Goal: Check status

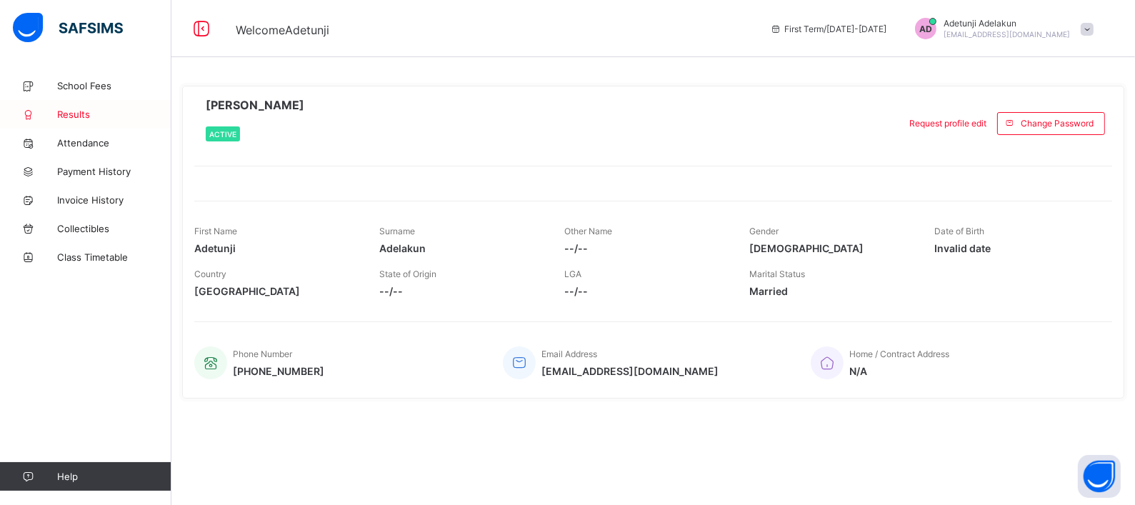
click at [75, 111] on span "Results" at bounding box center [114, 114] width 114 height 11
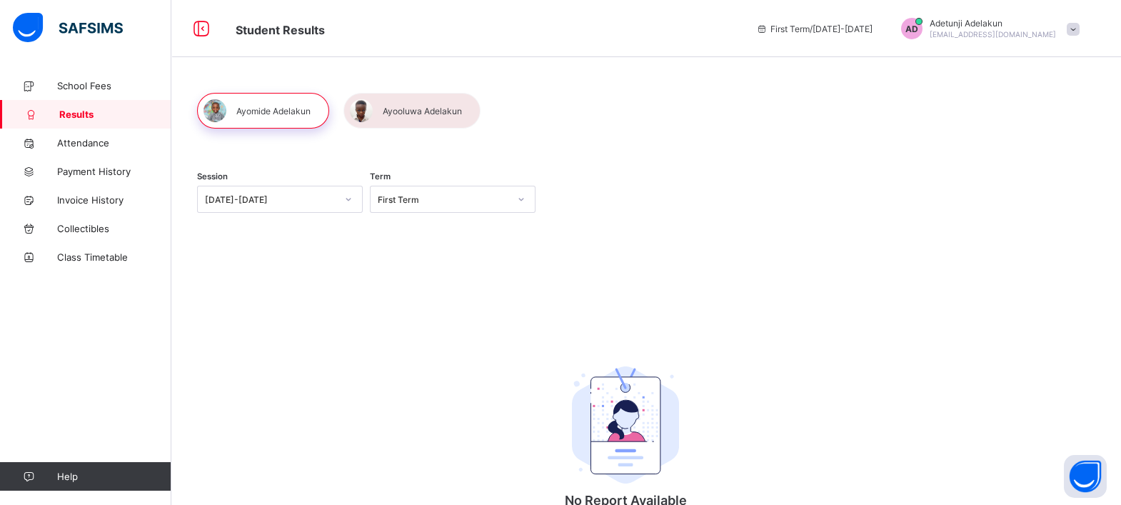
click at [414, 106] on div at bounding box center [412, 111] width 137 height 36
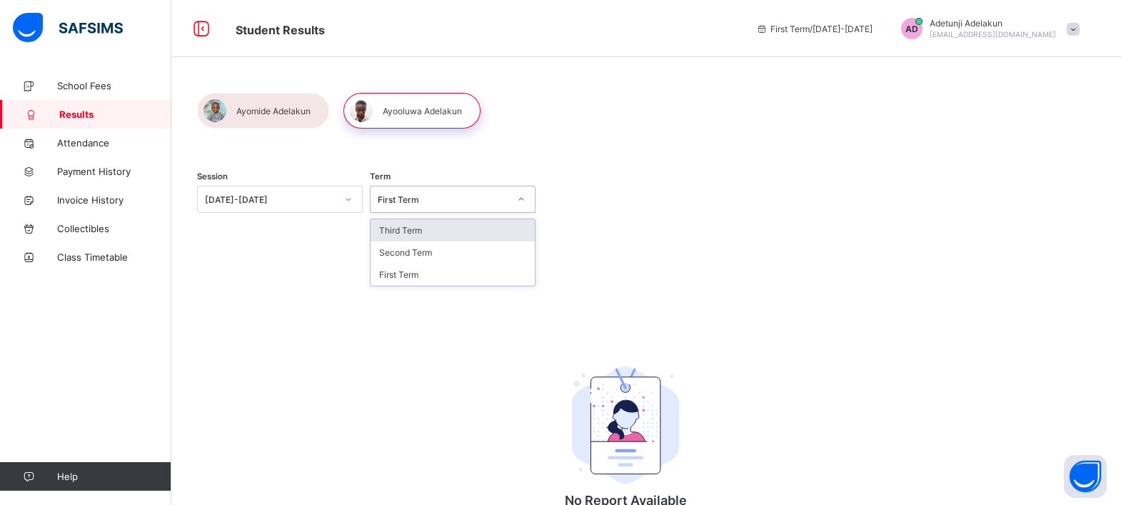
click at [526, 204] on div at bounding box center [521, 199] width 24 height 23
click at [498, 225] on div "Third Term" at bounding box center [453, 230] width 164 height 22
click at [430, 113] on div at bounding box center [412, 111] width 137 height 36
click at [409, 111] on div at bounding box center [412, 111] width 137 height 36
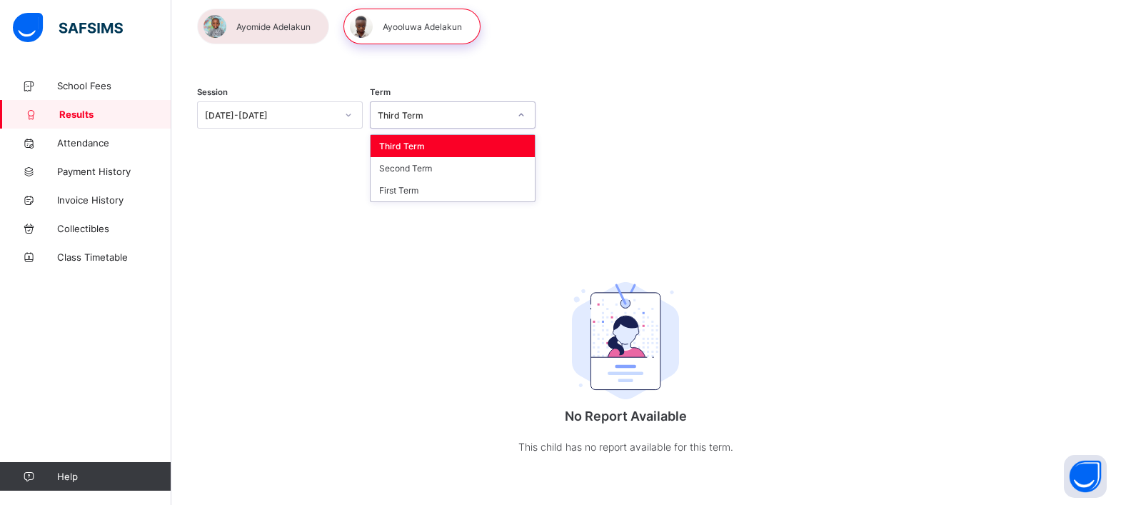
click at [521, 116] on icon at bounding box center [521, 115] width 5 height 3
click at [641, 61] on div "Session [DATE]-[DATE] Term Third Term No Report Available This child has no rep…" at bounding box center [646, 246] width 950 height 518
click at [394, 30] on div at bounding box center [412, 27] width 137 height 36
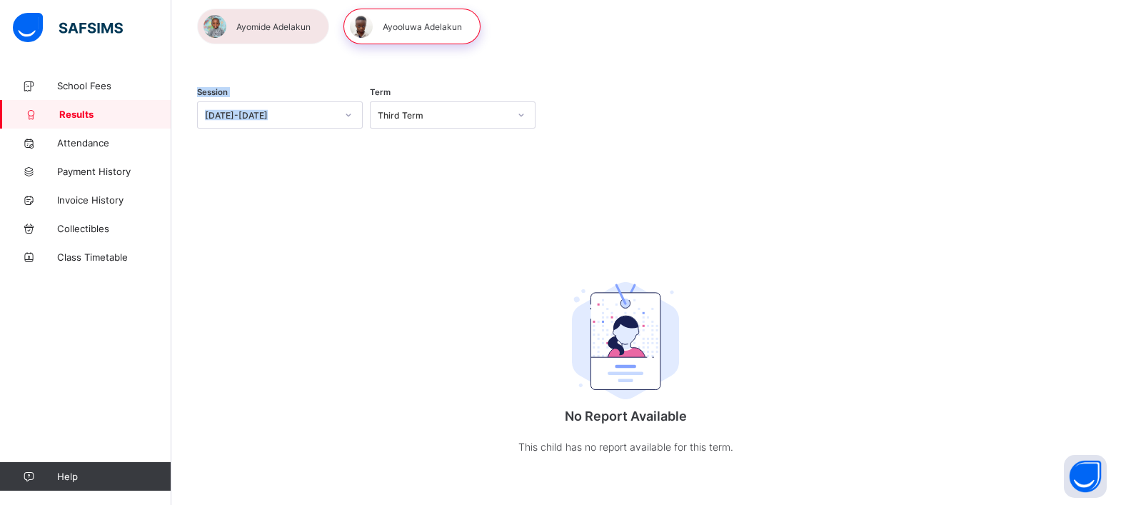
drag, startPoint x: 347, startPoint y: 89, endPoint x: 346, endPoint y: 123, distance: 34.3
click at [346, 123] on div "Session [DATE]-[DATE]" at bounding box center [280, 116] width 166 height 59
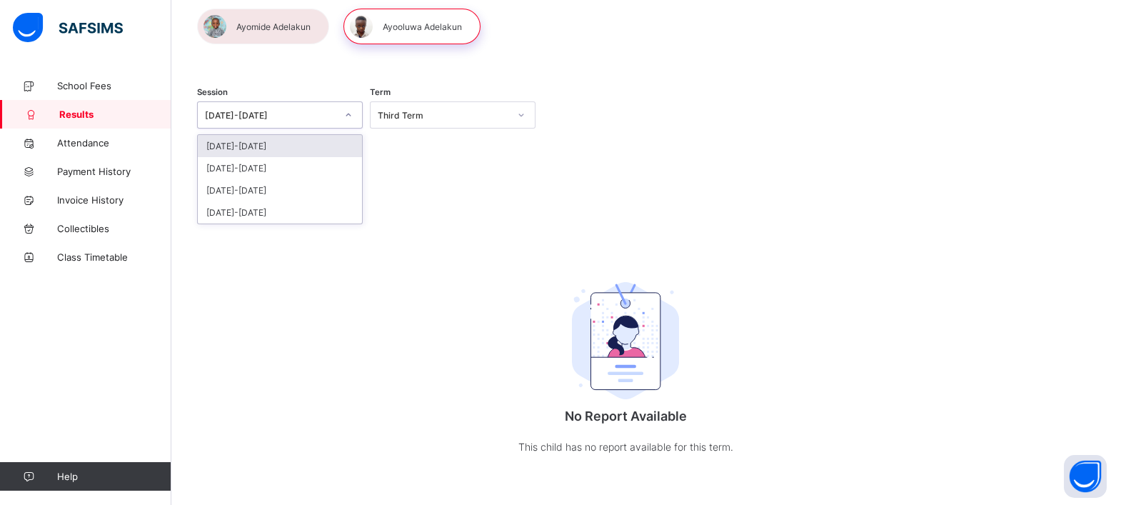
click at [346, 123] on div at bounding box center [348, 115] width 24 height 23
click at [311, 163] on div "[DATE]-[DATE]" at bounding box center [280, 168] width 164 height 22
click at [325, 116] on div "[DATE]-[DATE]" at bounding box center [270, 115] width 131 height 11
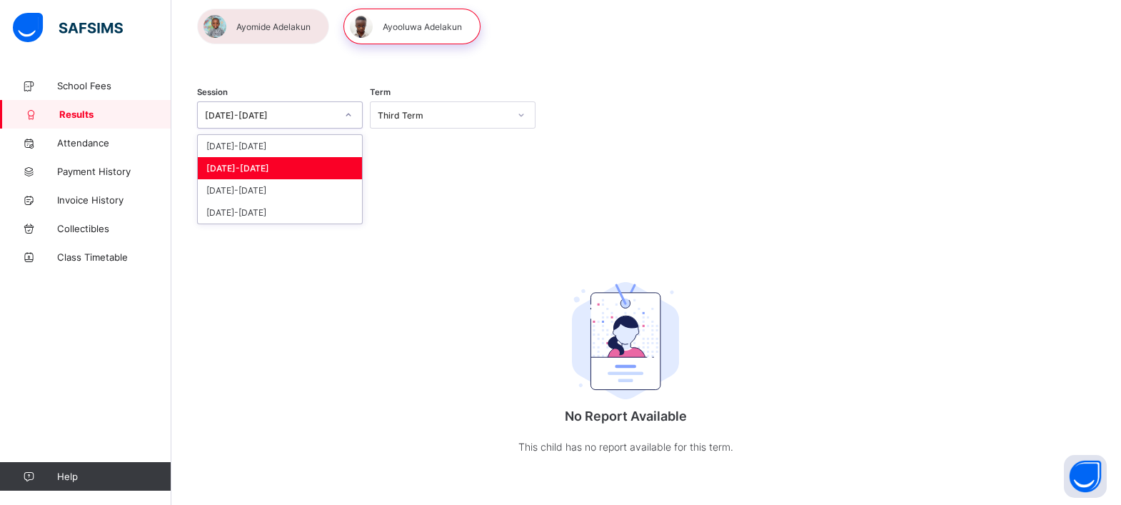
click at [289, 165] on div "[DATE]-[DATE]" at bounding box center [280, 168] width 164 height 22
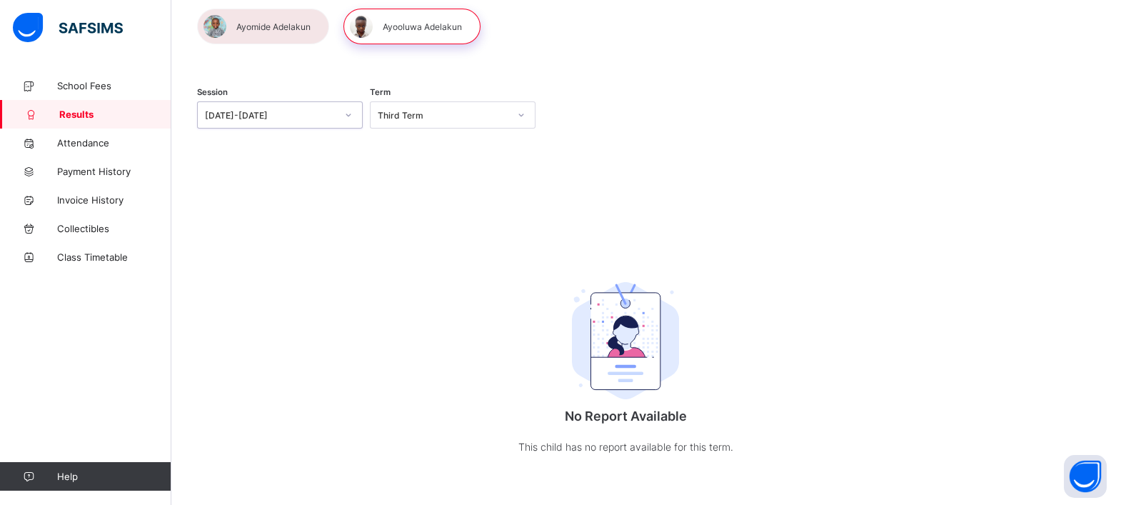
click at [289, 165] on div "Session option [DATE]-[DATE], selected. 0 results available. Select is focused …" at bounding box center [625, 278] width 857 height 411
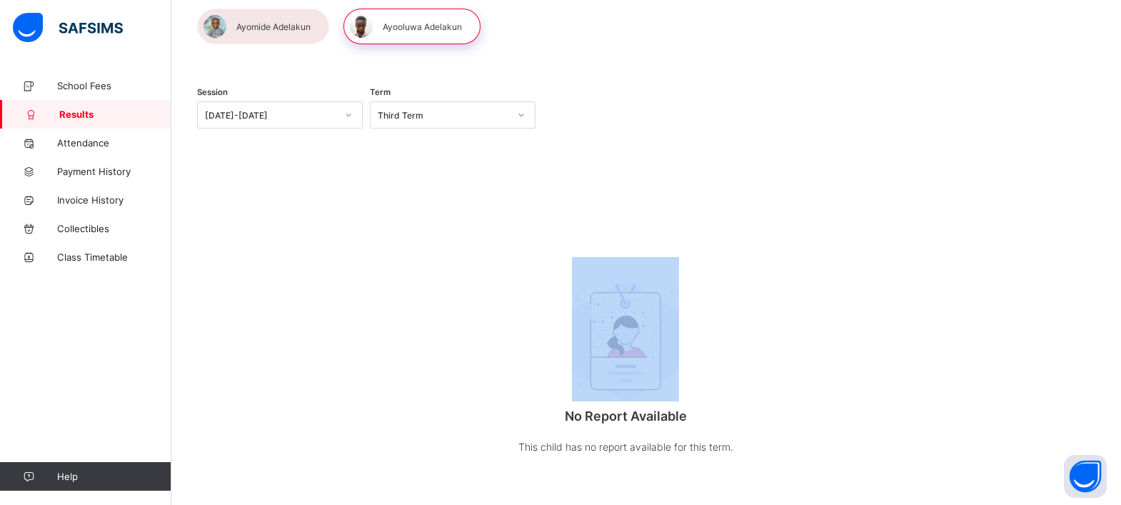
click at [289, 165] on div "Session [DATE]-[DATE] Term Third Term No Report Available This child has no rep…" at bounding box center [625, 278] width 857 height 411
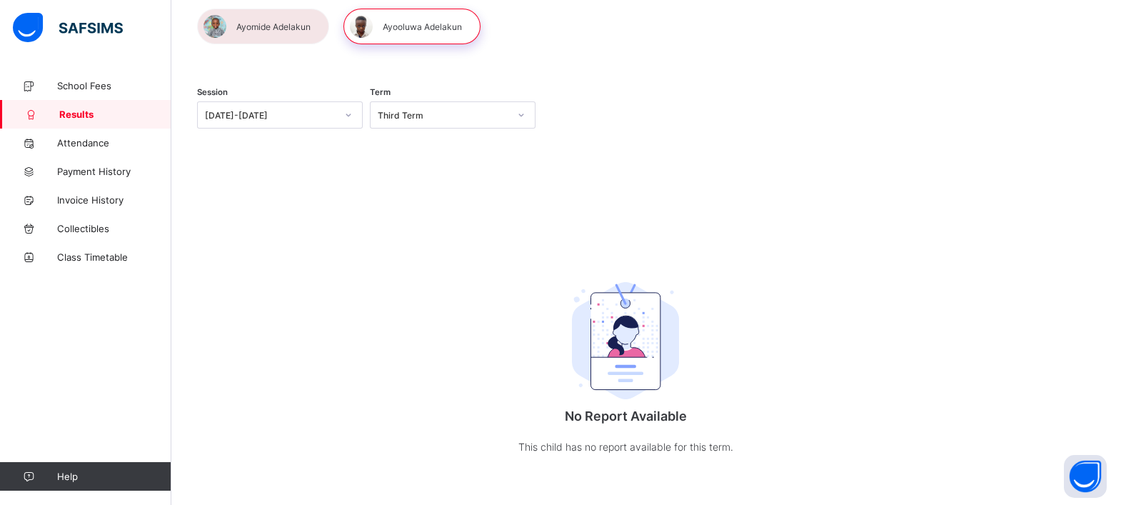
click at [267, 41] on div at bounding box center [263, 27] width 132 height 36
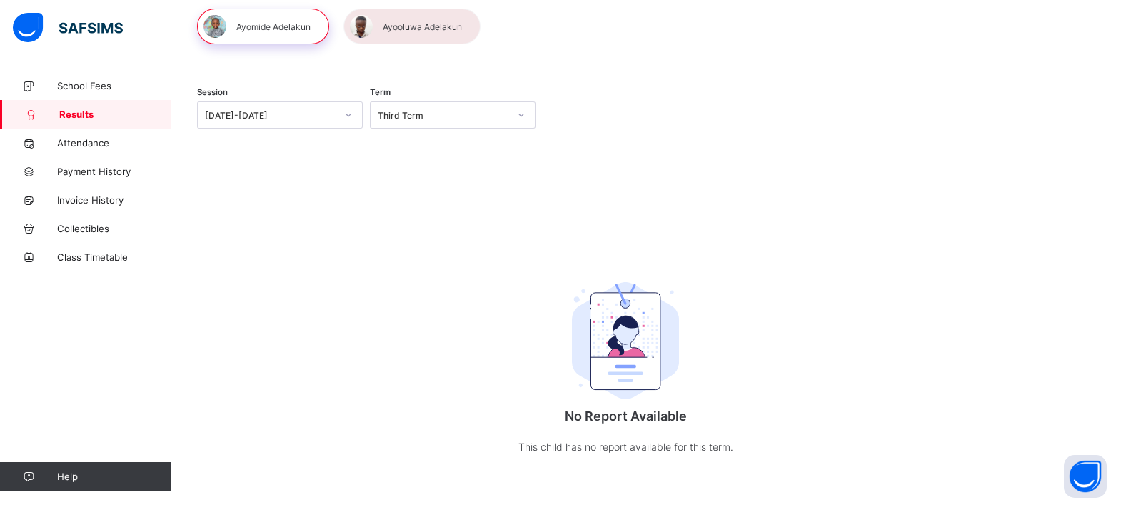
click at [274, 112] on div "[DATE]-[DATE]" at bounding box center [270, 115] width 131 height 11
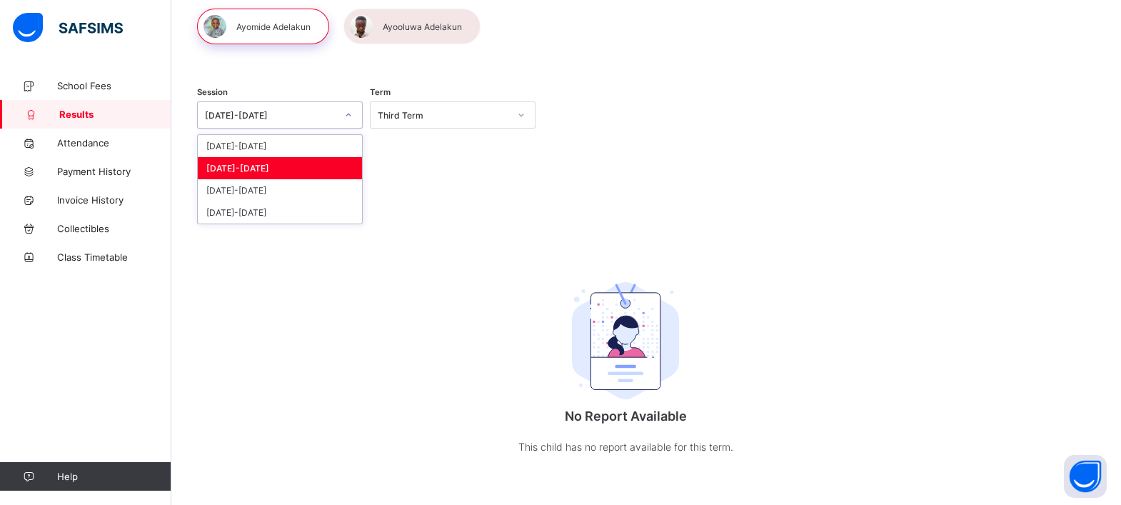
click at [250, 174] on div "[DATE]-[DATE]" at bounding box center [280, 168] width 164 height 22
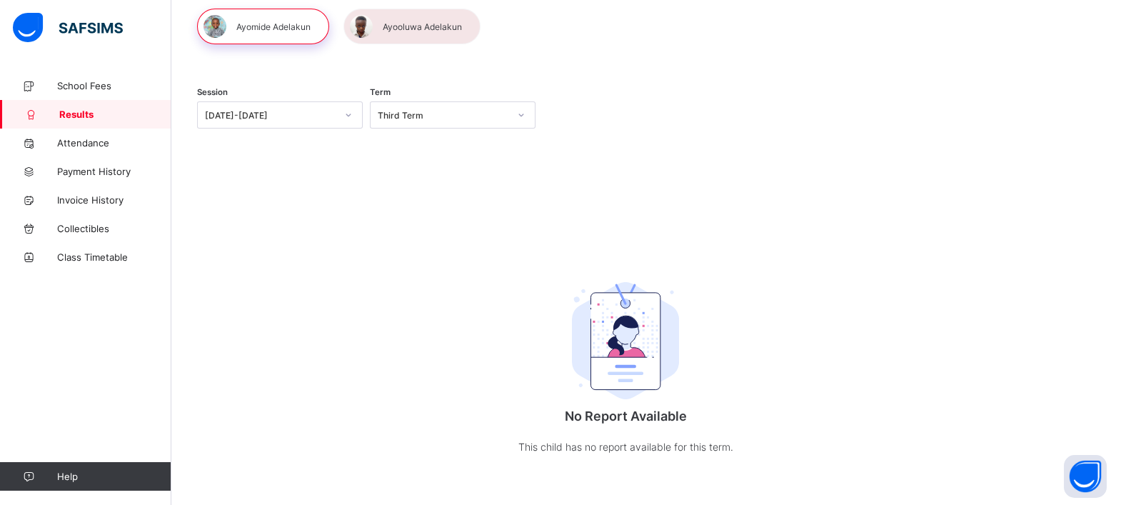
click at [422, 16] on div at bounding box center [412, 27] width 137 height 36
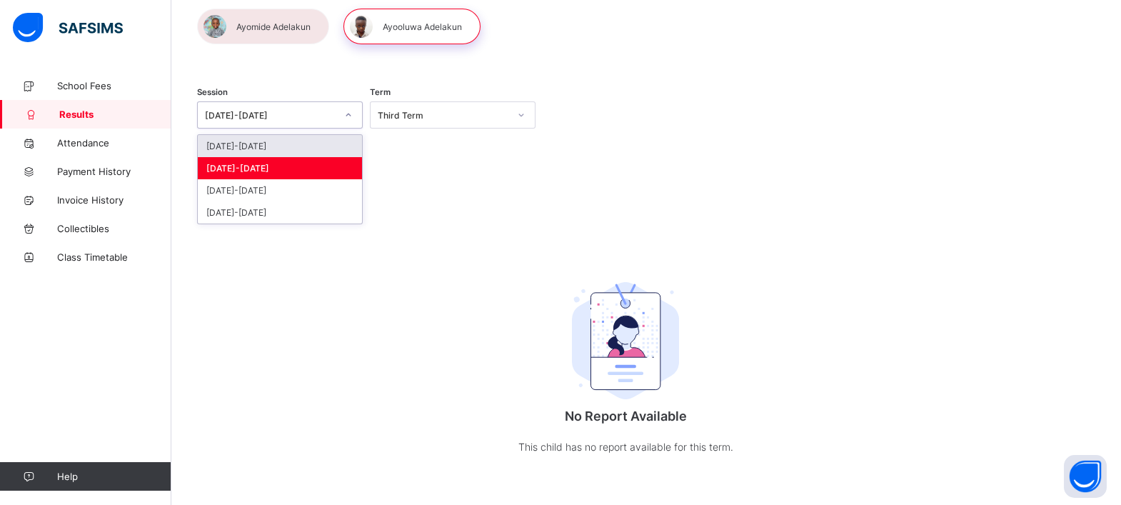
click at [331, 126] on div "[DATE]-[DATE]" at bounding box center [280, 114] width 166 height 27
click at [321, 171] on div "[DATE]-[DATE]" at bounding box center [280, 168] width 164 height 22
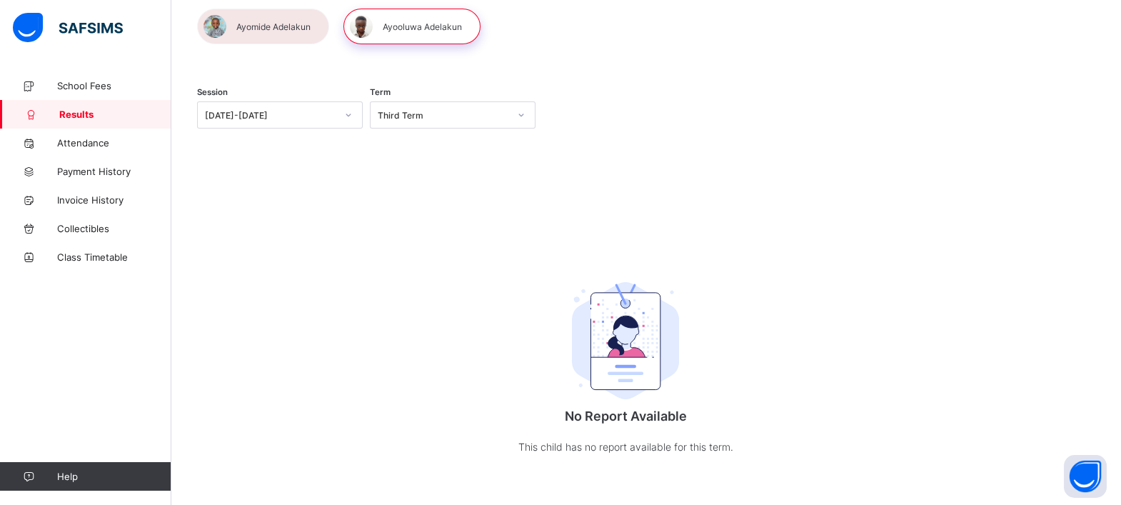
click at [325, 212] on div "Session [DATE]-[DATE] Term Third Term No Report Available This child has no rep…" at bounding box center [625, 278] width 857 height 411
